Goal: Information Seeking & Learning: Learn about a topic

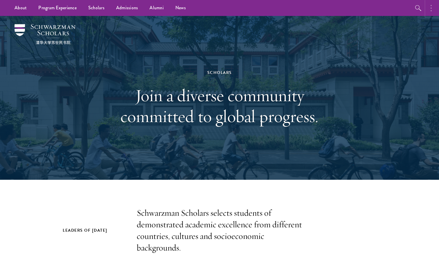
click at [431, 12] on button "button" at bounding box center [432, 8] width 13 height 16
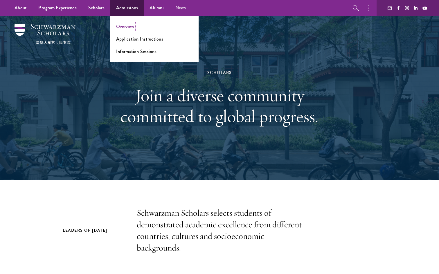
click at [124, 25] on link "Overview" at bounding box center [125, 26] width 18 height 7
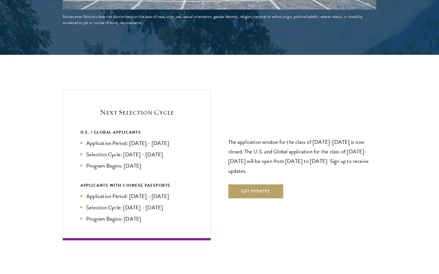
scroll to position [1171, 0]
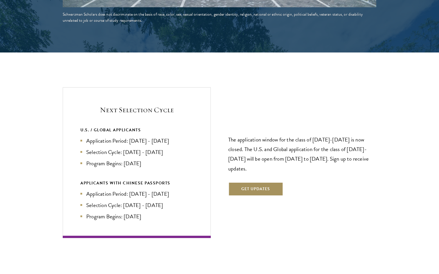
click at [264, 182] on button "Get Updates" at bounding box center [255, 189] width 55 height 14
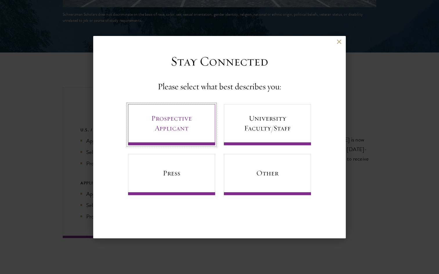
click at [198, 118] on link "Prospective Applicant" at bounding box center [171, 124] width 87 height 41
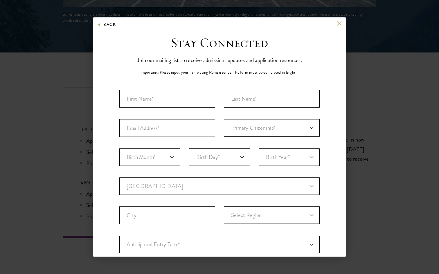
click at [340, 20] on div "Back Stay Connected Please select what best describes you: Prospective Applican…" at bounding box center [219, 136] width 252 height 239
click at [339, 21] on button at bounding box center [338, 23] width 5 height 5
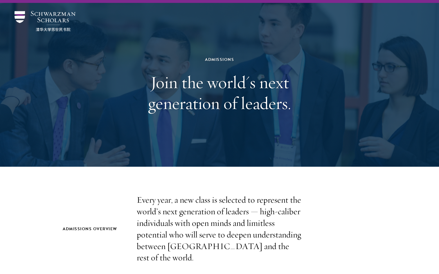
scroll to position [0, 0]
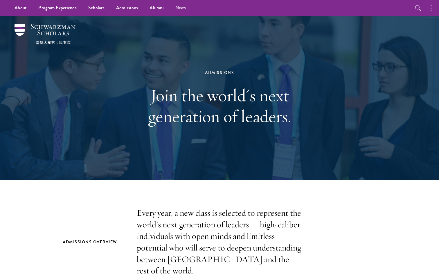
click at [430, 6] on icon "button" at bounding box center [430, 8] width 1 height 7
click at [416, 9] on icon at bounding box center [415, 8] width 4 height 4
